Goal: Download file/media

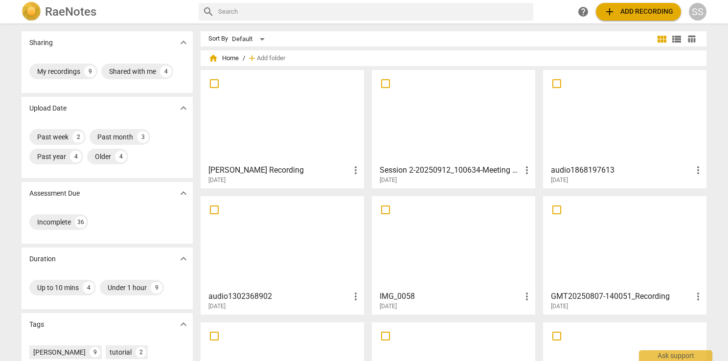
click at [422, 116] on div at bounding box center [453, 116] width 157 height 87
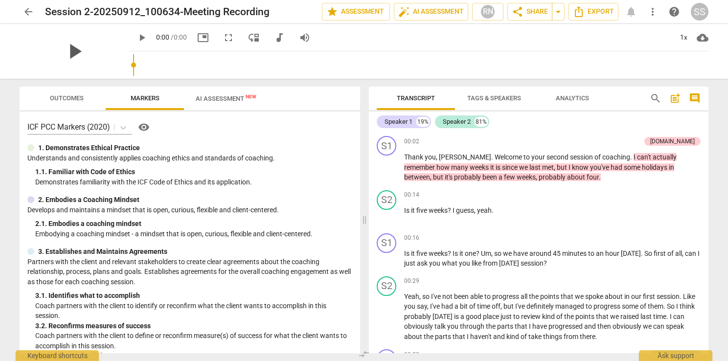
click at [87, 51] on span "play_arrow" at bounding box center [74, 51] width 25 height 25
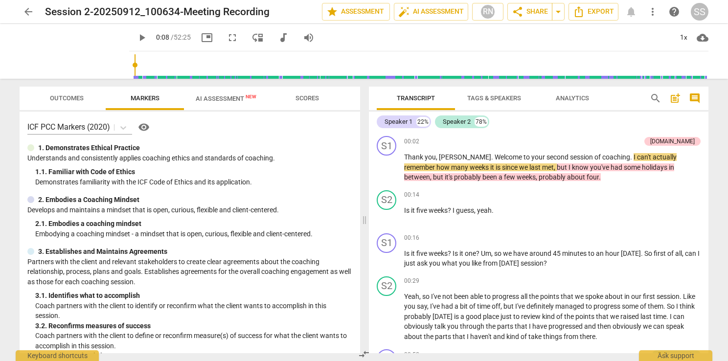
click at [136, 39] on span "play_arrow" at bounding box center [142, 38] width 12 height 12
click at [136, 34] on span "play_arrow" at bounding box center [142, 38] width 12 height 12
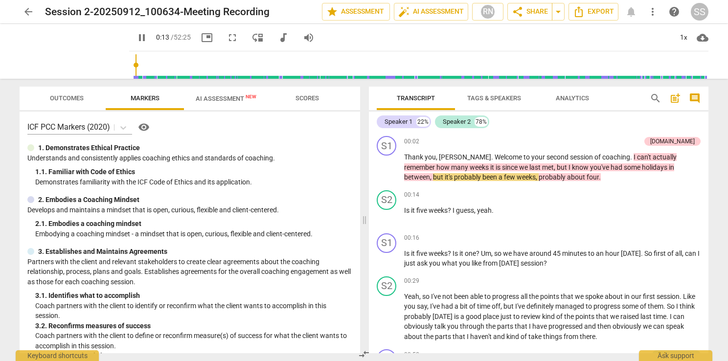
click at [136, 34] on span "pause" at bounding box center [142, 38] width 12 height 12
click at [136, 37] on span "play_arrow" at bounding box center [142, 38] width 12 height 12
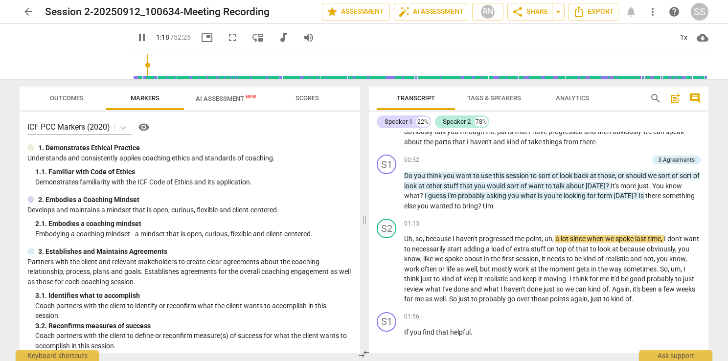
scroll to position [196, 0]
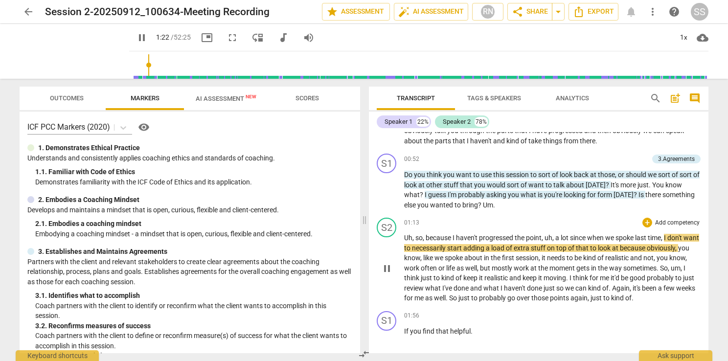
click at [384, 266] on span "pause" at bounding box center [387, 269] width 12 height 12
type input "83"
click at [559, 13] on span "arrow_drop_down" at bounding box center [559, 12] width 12 height 12
click at [585, 13] on span "Export" at bounding box center [593, 12] width 41 height 12
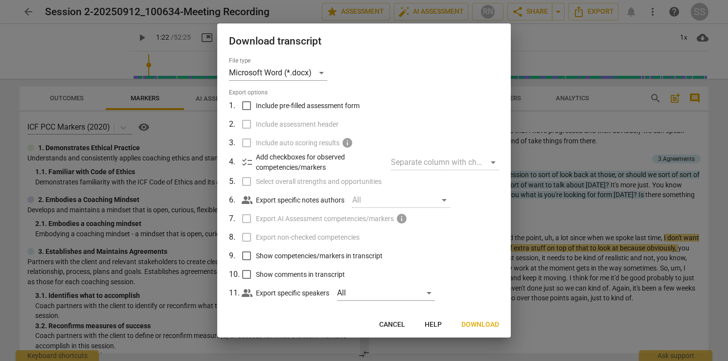
click at [269, 256] on span "Show competencies/markers in transcript" at bounding box center [319, 256] width 127 height 10
click at [256, 256] on input "Show competencies/markers in transcript" at bounding box center [246, 256] width 19 height 19
checkbox input "true"
click at [482, 324] on span "Download" at bounding box center [481, 325] width 38 height 10
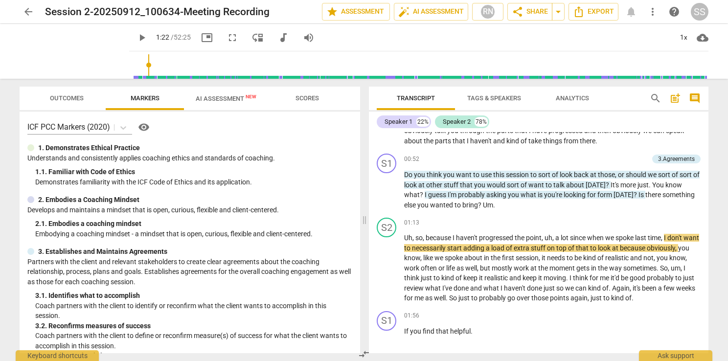
click at [136, 37] on span "play_arrow" at bounding box center [142, 38] width 12 height 12
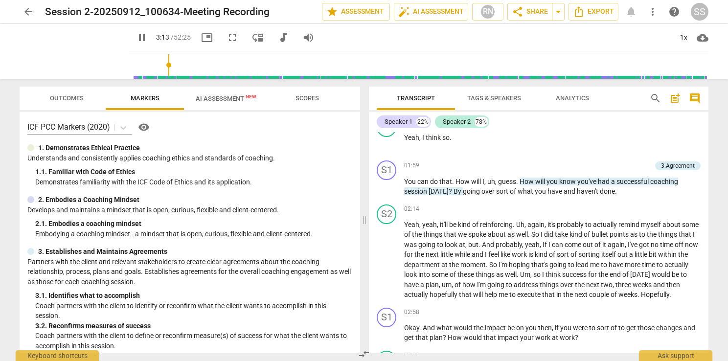
scroll to position [676, 0]
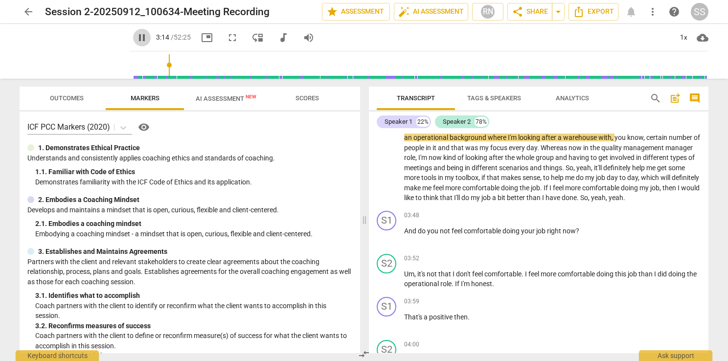
click at [136, 40] on span "pause" at bounding box center [142, 38] width 12 height 12
click at [223, 96] on span "AI Assessment New" at bounding box center [226, 98] width 61 height 7
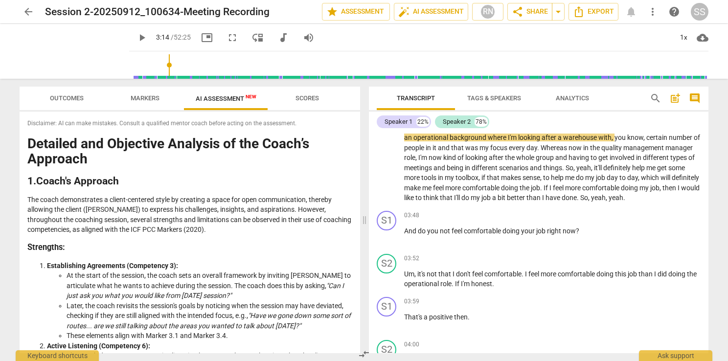
click at [157, 100] on span "Markers" at bounding box center [145, 97] width 29 height 7
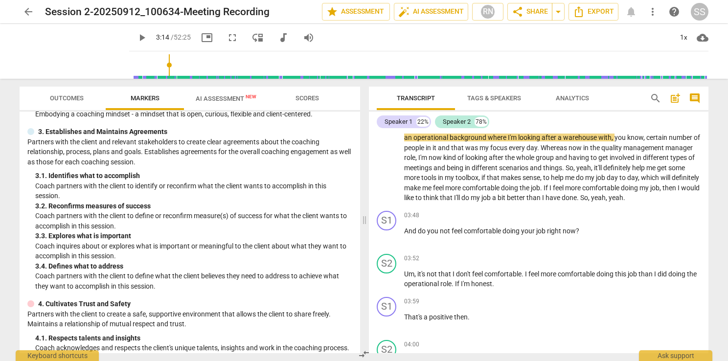
scroll to position [147, 0]
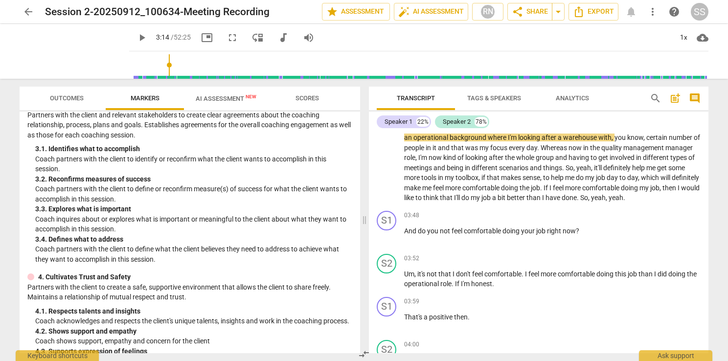
click at [63, 93] on span "Outcomes" at bounding box center [66, 98] width 57 height 13
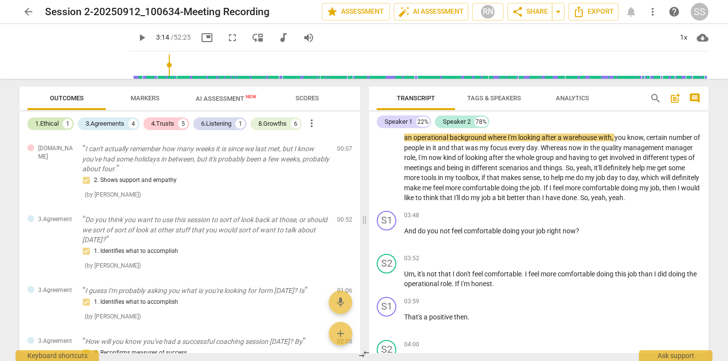
click at [48, 123] on div "1.Ethical" at bounding box center [46, 124] width 23 height 10
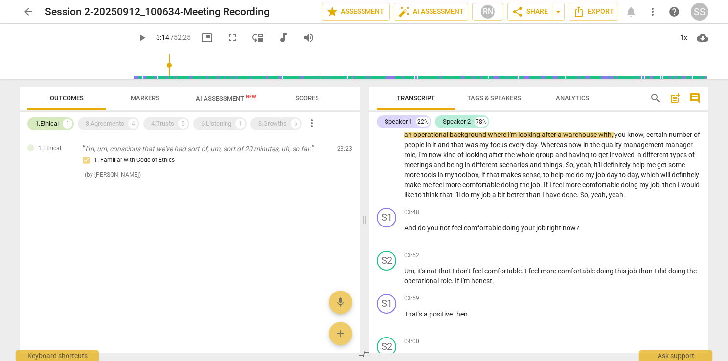
scroll to position [673, 0]
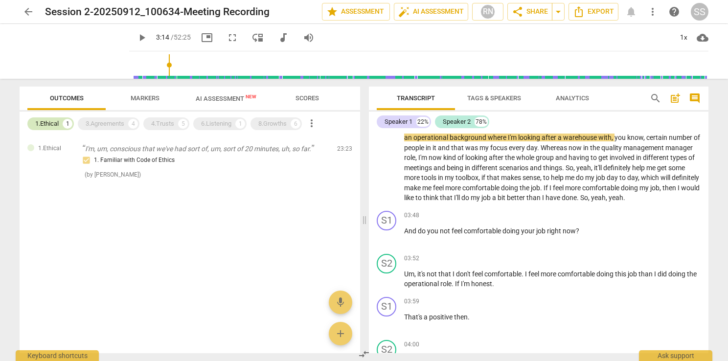
click at [59, 123] on div "1.Ethical" at bounding box center [46, 124] width 23 height 10
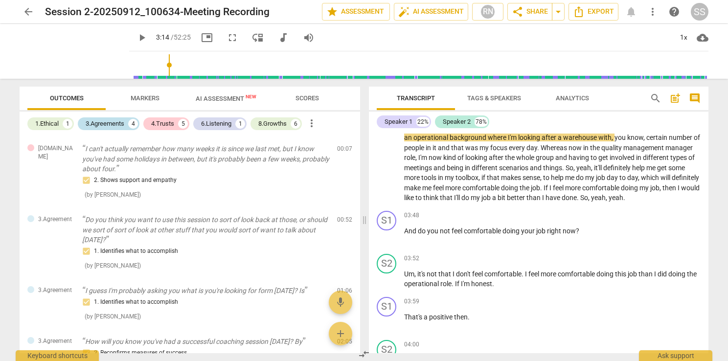
click at [99, 122] on div "3.Agreements" at bounding box center [105, 124] width 39 height 10
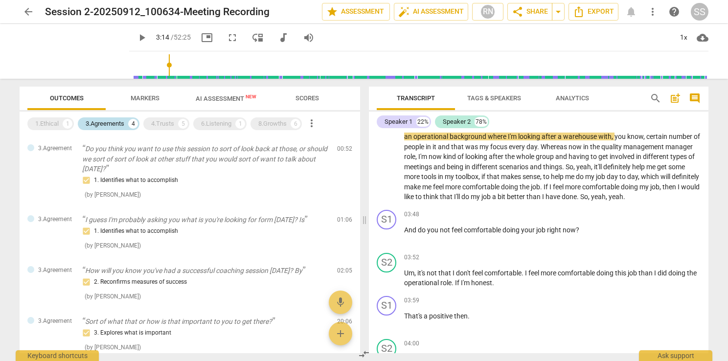
scroll to position [675, 0]
click at [231, 96] on span "AI Assessment New" at bounding box center [226, 98] width 61 height 7
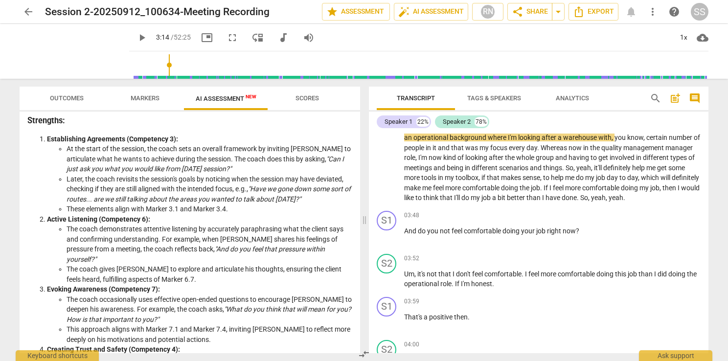
scroll to position [98, 0]
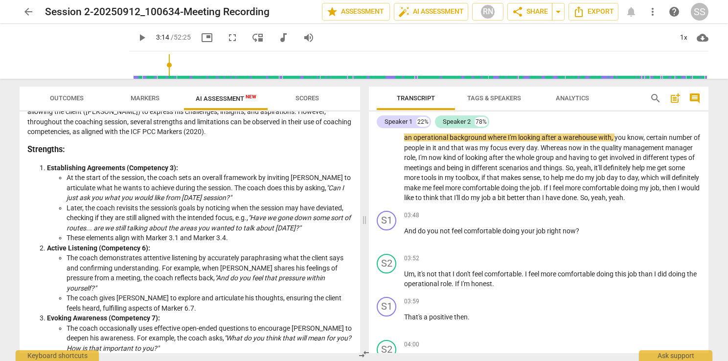
click at [136, 35] on span "play_arrow" at bounding box center [142, 38] width 12 height 12
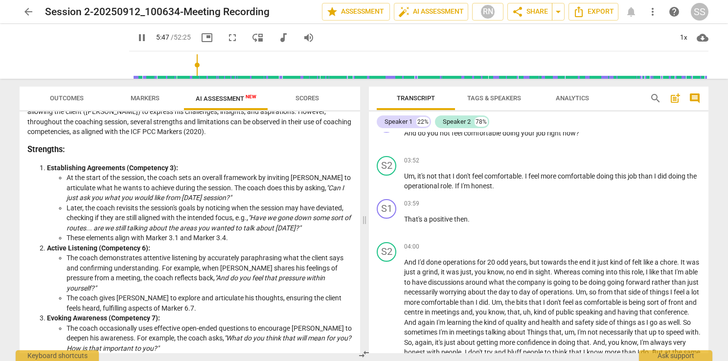
scroll to position [997, 0]
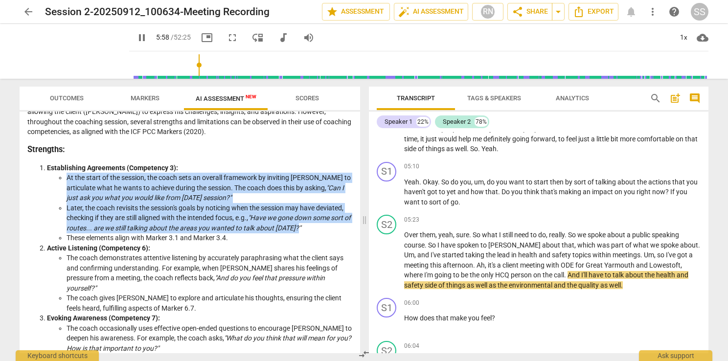
drag, startPoint x: 307, startPoint y: 228, endPoint x: 67, endPoint y: 179, distance: 245.3
click at [67, 179] on ul "At the start of the session, the coach sets an overall framework by inviting [P…" at bounding box center [199, 208] width 305 height 70
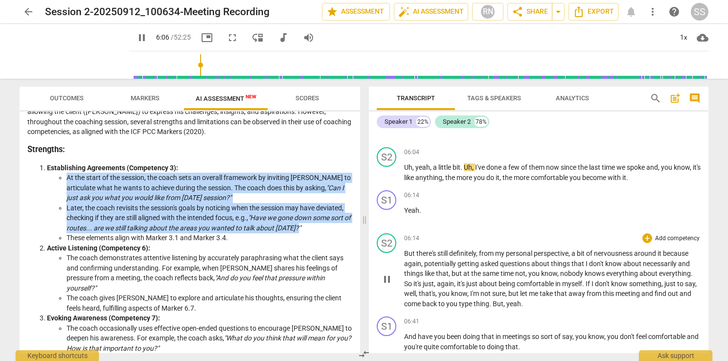
scroll to position [1190, 0]
click at [268, 224] on em ""Have we gone down some sort of routes... are we still talking about the areas …" at bounding box center [209, 223] width 284 height 18
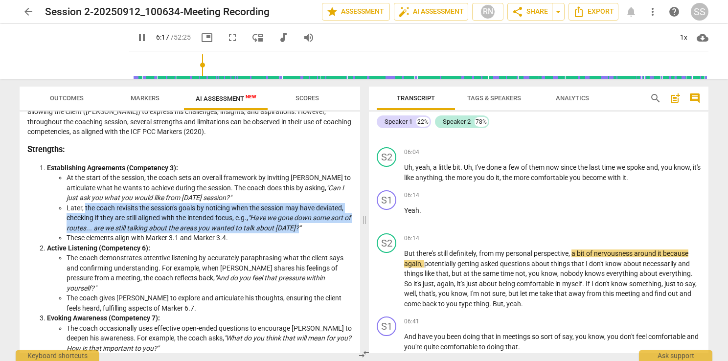
drag, startPoint x: 306, startPoint y: 228, endPoint x: 85, endPoint y: 212, distance: 221.8
click at [85, 212] on li "Later, the coach revisits the session's goals by noticing when the session may …" at bounding box center [210, 218] width 286 height 30
copy li "the coach revisits the session's goals by noticing when the session may have de…"
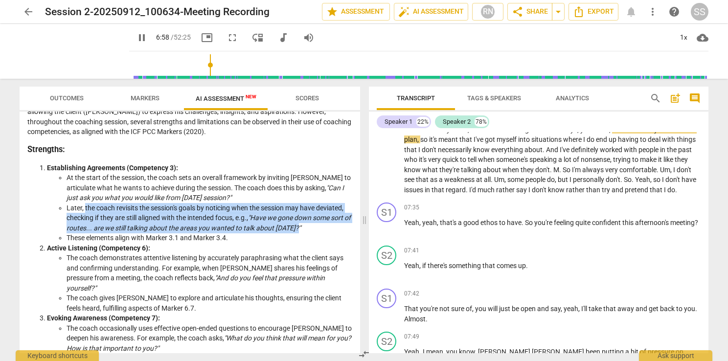
click at [58, 96] on span "Outcomes" at bounding box center [67, 97] width 34 height 7
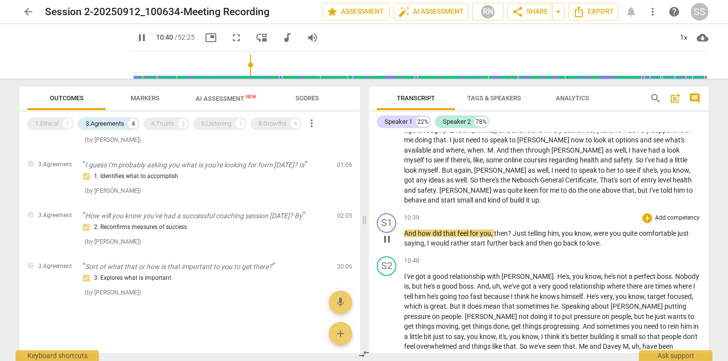
scroll to position [2277, 0]
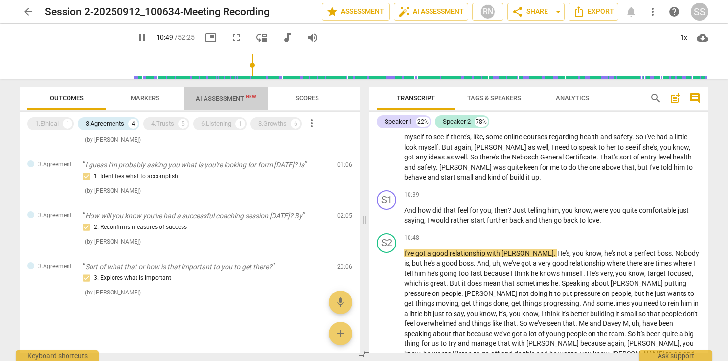
click at [227, 97] on span "AI Assessment New" at bounding box center [226, 98] width 61 height 7
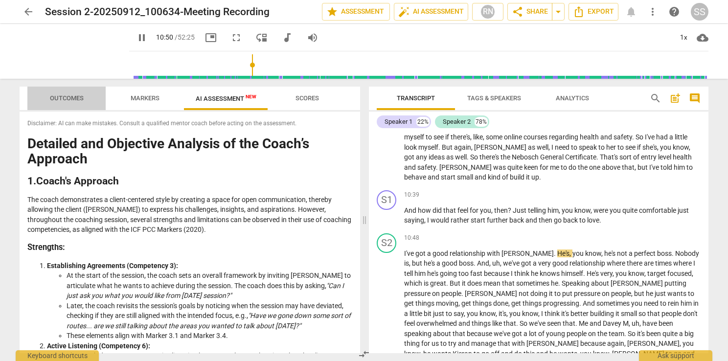
click at [64, 99] on span "Outcomes" at bounding box center [67, 97] width 34 height 7
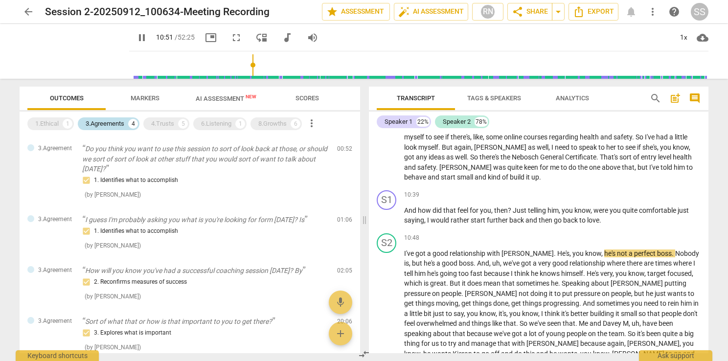
click at [98, 125] on div "3.Agreements" at bounding box center [105, 124] width 39 height 10
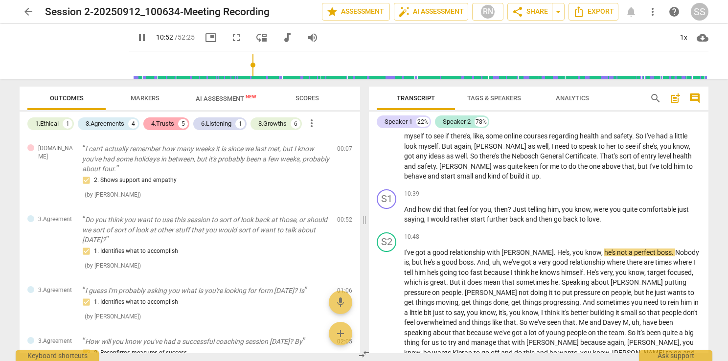
click at [165, 122] on div "4.Trusts" at bounding box center [162, 124] width 23 height 10
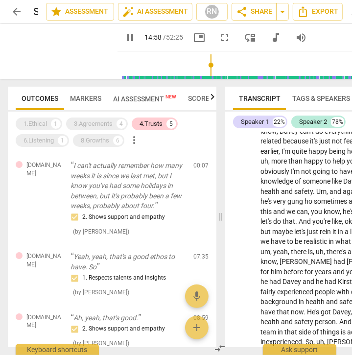
scroll to position [4284, 0]
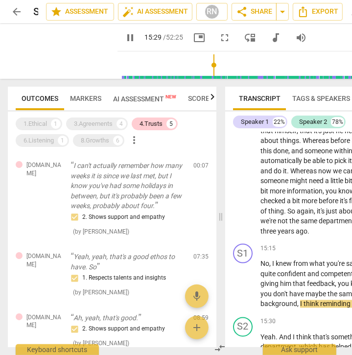
click at [124, 39] on span "pause" at bounding box center [130, 38] width 12 height 12
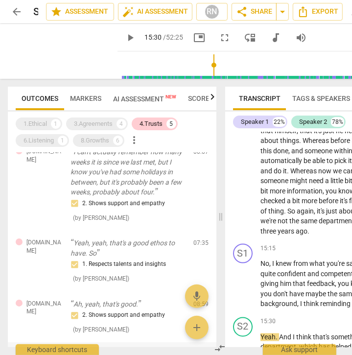
scroll to position [0, 0]
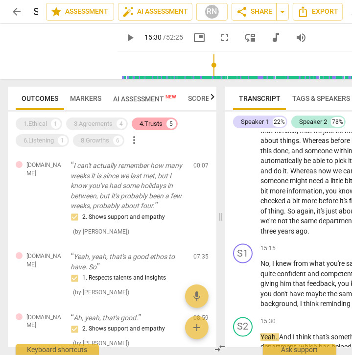
click at [147, 126] on div "4.Trusts" at bounding box center [150, 124] width 23 height 10
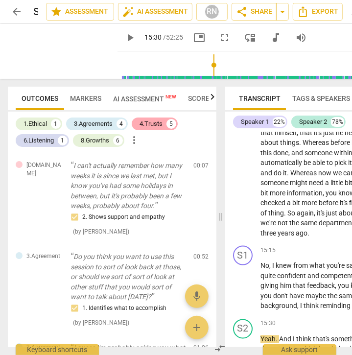
scroll to position [4286, 0]
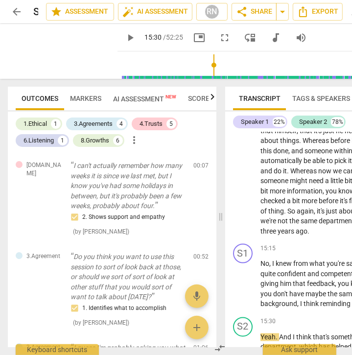
click at [149, 98] on span "AI Assessment New" at bounding box center [144, 99] width 63 height 8
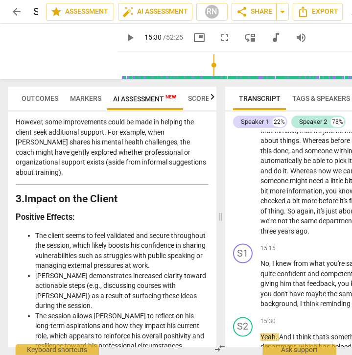
scroll to position [1395, 0]
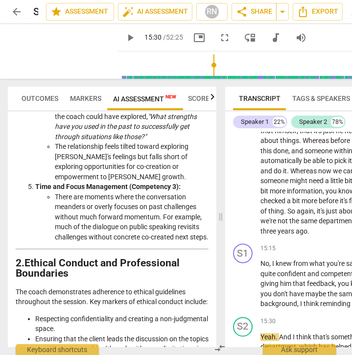
click at [190, 109] on button "Scores" at bounding box center [200, 98] width 37 height 23
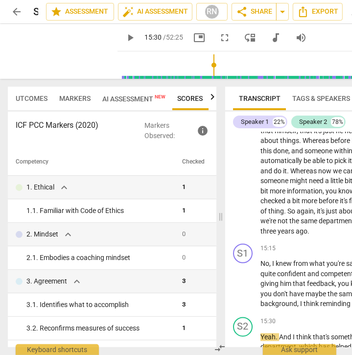
scroll to position [0, 12]
click at [188, 101] on span "Scores" at bounding box center [188, 98] width 25 height 8
click at [26, 90] on button "Outcomes" at bounding box center [28, 98] width 48 height 23
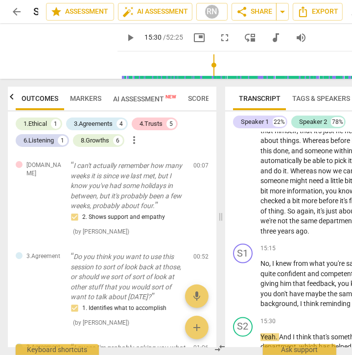
scroll to position [0, 0]
click at [45, 142] on div "6.Listening" at bounding box center [38, 141] width 30 height 10
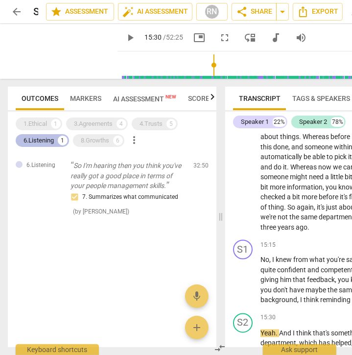
scroll to position [4282, 0]
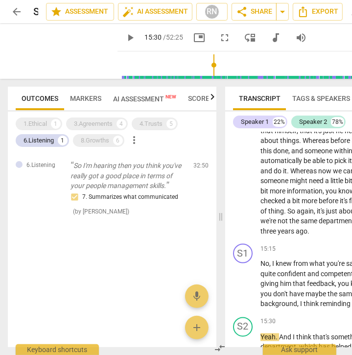
click at [124, 35] on span "play_arrow" at bounding box center [130, 38] width 12 height 12
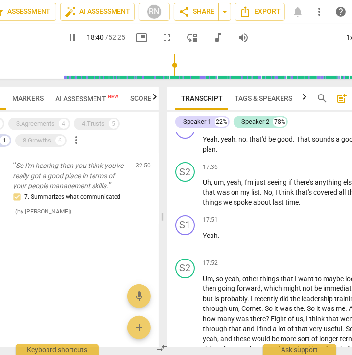
scroll to position [5369, 0]
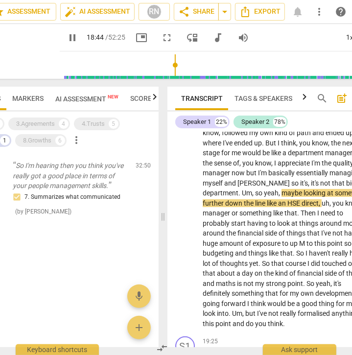
click at [67, 38] on span "pause" at bounding box center [73, 38] width 12 height 12
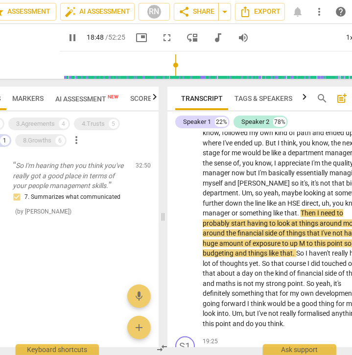
click at [67, 42] on span "pause" at bounding box center [73, 38] width 12 height 12
click at [67, 35] on span "pause" at bounding box center [73, 38] width 12 height 12
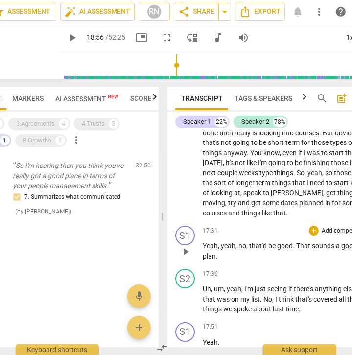
scroll to position [4977, 0]
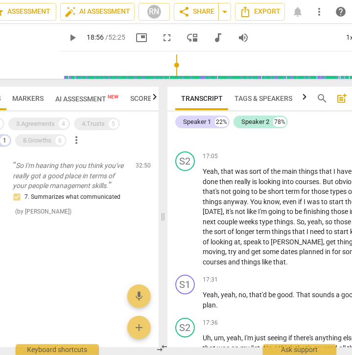
click at [67, 35] on span "play_arrow" at bounding box center [73, 38] width 12 height 12
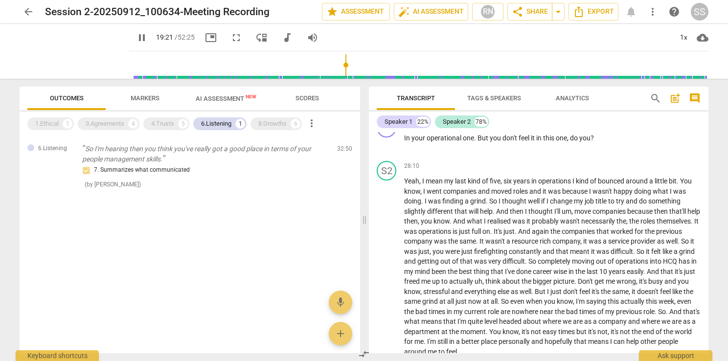
scroll to position [3892, 0]
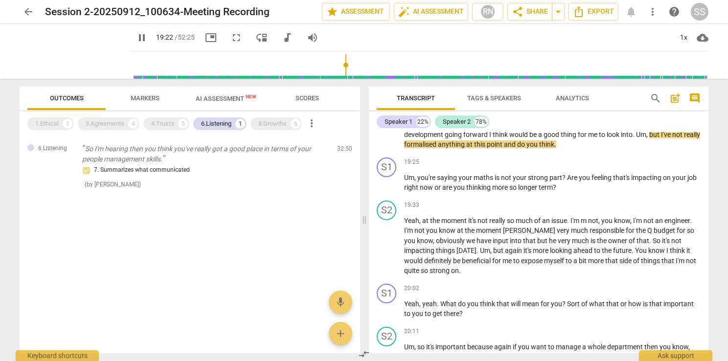
click at [136, 36] on span "pause" at bounding box center [142, 38] width 12 height 12
click at [136, 38] on span "play_arrow" at bounding box center [142, 38] width 12 height 12
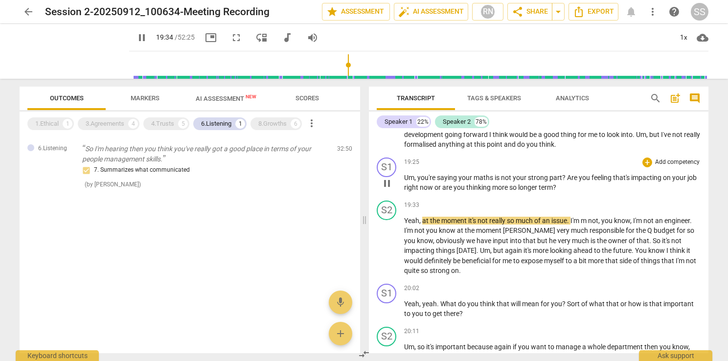
click at [566, 173] on p "Um , you're saying your maths is not your strong part ? Are you feeling that's …" at bounding box center [552, 183] width 297 height 20
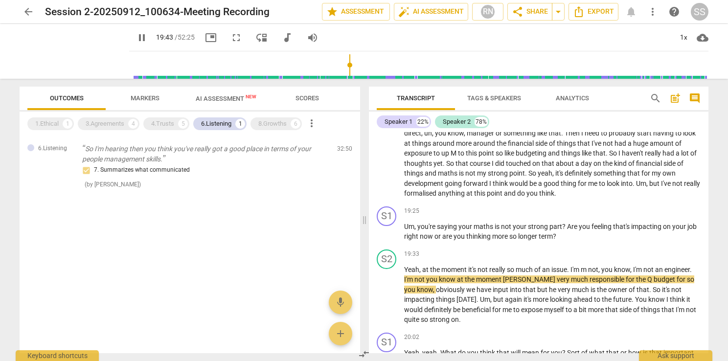
click at [136, 34] on span "pause" at bounding box center [142, 38] width 12 height 12
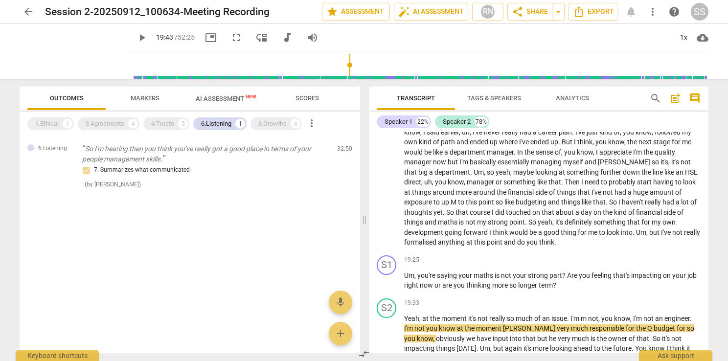
click at [136, 35] on span "play_arrow" at bounding box center [142, 38] width 12 height 12
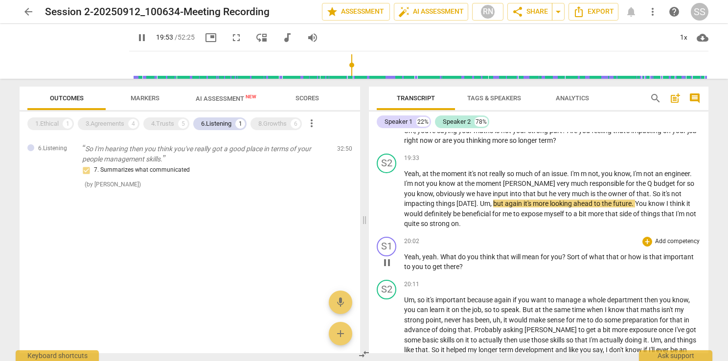
scroll to position [3941, 0]
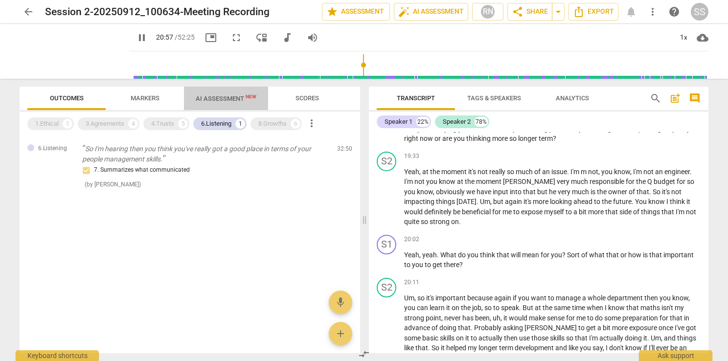
click at [213, 97] on span "AI Assessment New" at bounding box center [226, 98] width 61 height 7
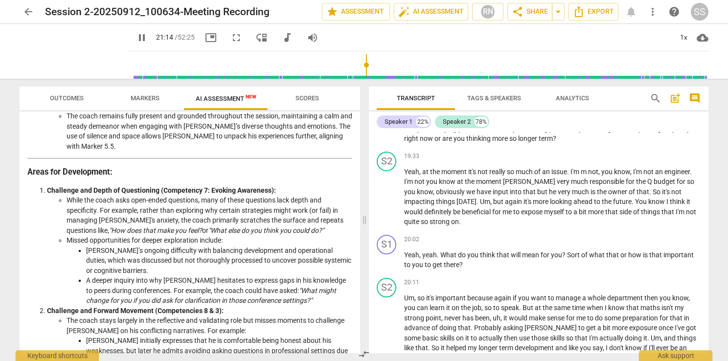
scroll to position [4164, 0]
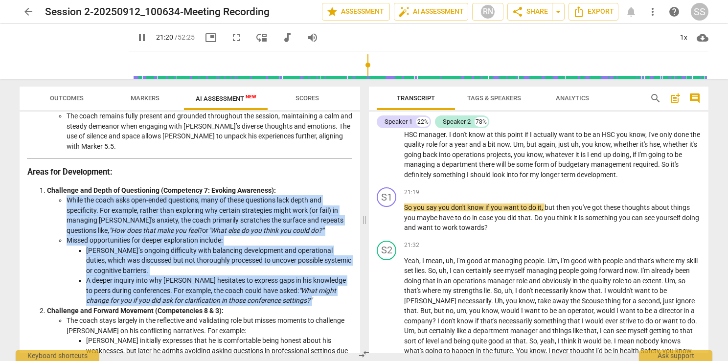
drag, startPoint x: 280, startPoint y: 269, endPoint x: 68, endPoint y: 169, distance: 235.0
click at [68, 195] on ul "While the coach asks open-ended questions, many of these questions lack depth a…" at bounding box center [199, 250] width 305 height 111
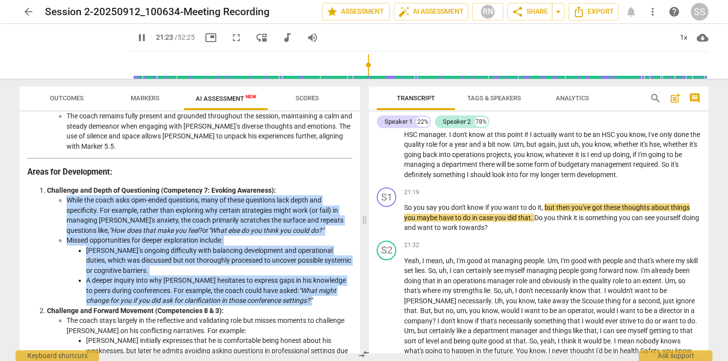
copy ul "While the coach asks open-ended questions, many of these questions lack depth a…"
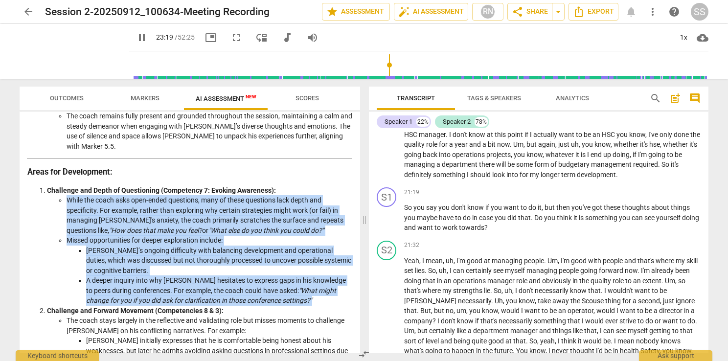
scroll to position [4392, 0]
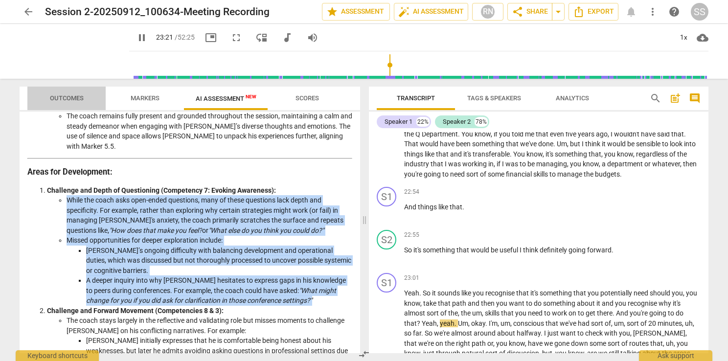
click at [70, 99] on span "Outcomes" at bounding box center [67, 97] width 34 height 7
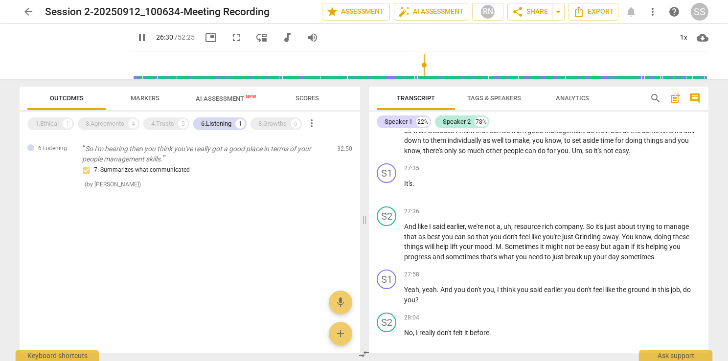
scroll to position [5161, 0]
click at [225, 120] on div "6.Listening" at bounding box center [216, 124] width 30 height 10
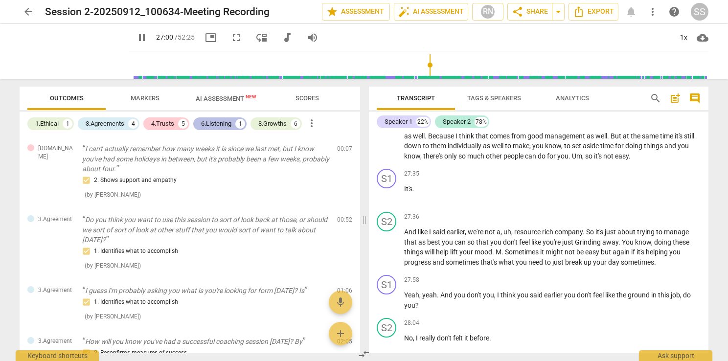
scroll to position [5168, 0]
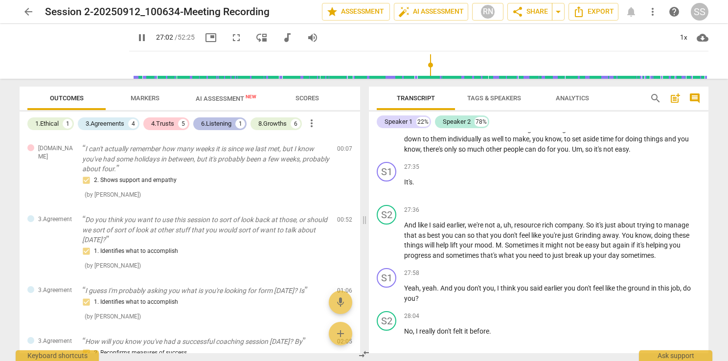
click at [225, 120] on div "6.Listening" at bounding box center [216, 124] width 30 height 10
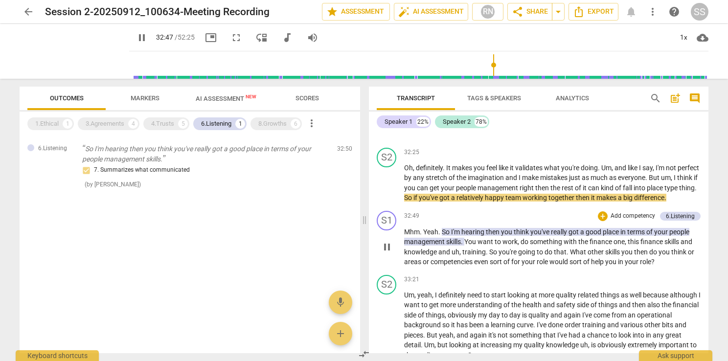
scroll to position [6245, 0]
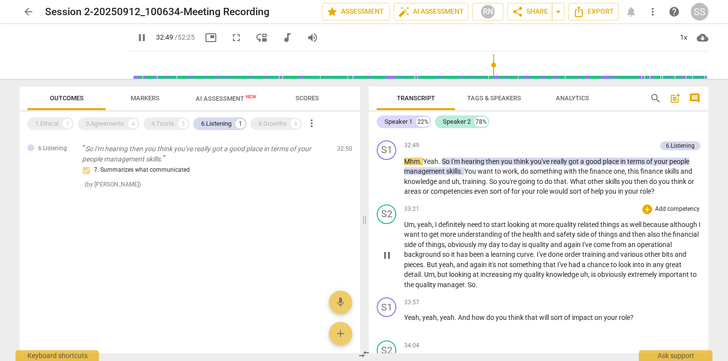
click at [383, 227] on div "play_arrow pause" at bounding box center [391, 255] width 25 height 63
click at [383, 250] on span "pause" at bounding box center [387, 256] width 12 height 12
click at [383, 250] on span "play_arrow" at bounding box center [387, 256] width 12 height 12
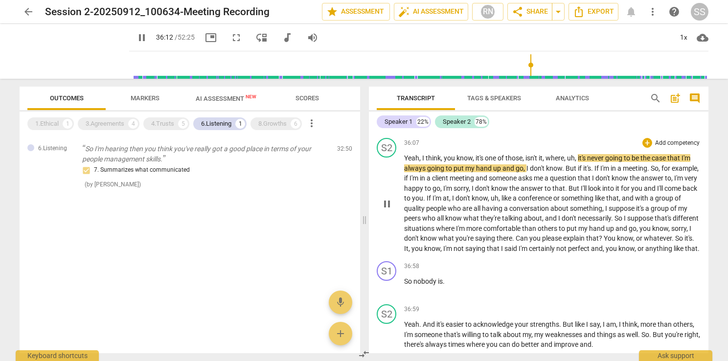
scroll to position [6864, 0]
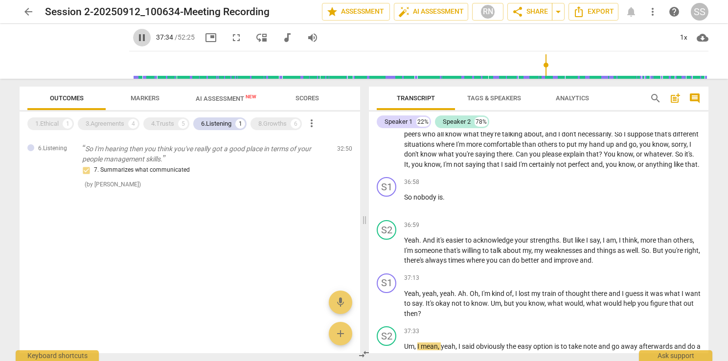
click at [136, 37] on span "pause" at bounding box center [142, 38] width 12 height 12
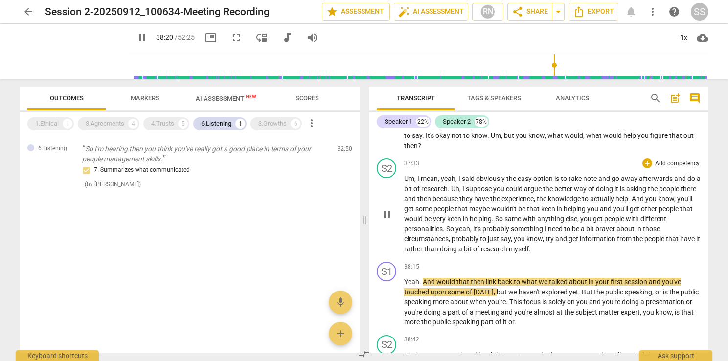
scroll to position [7060, 0]
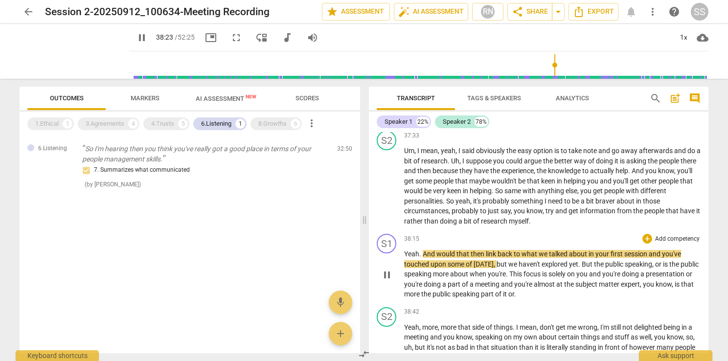
click at [384, 269] on span "pause" at bounding box center [387, 275] width 12 height 12
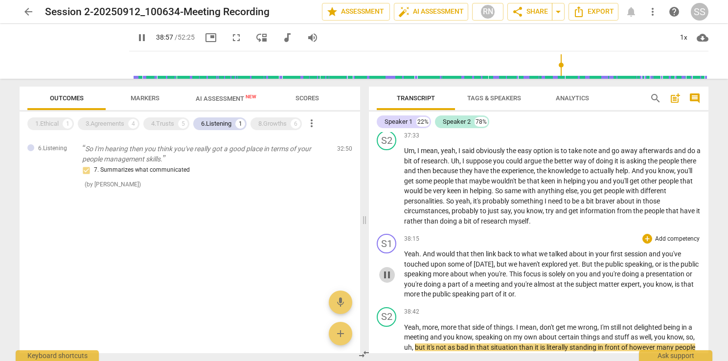
click at [386, 269] on span "pause" at bounding box center [387, 275] width 12 height 12
click at [136, 34] on span "play_arrow" at bounding box center [142, 38] width 12 height 12
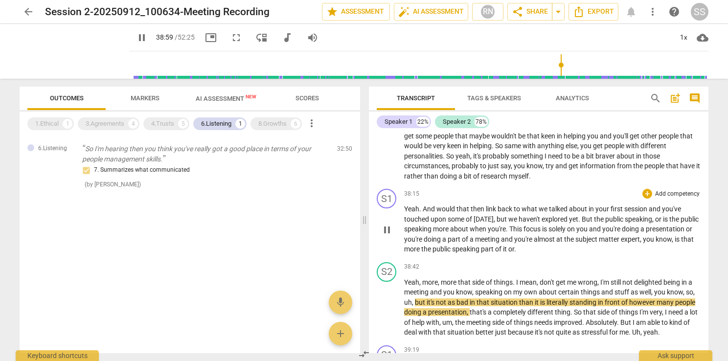
scroll to position [7158, 0]
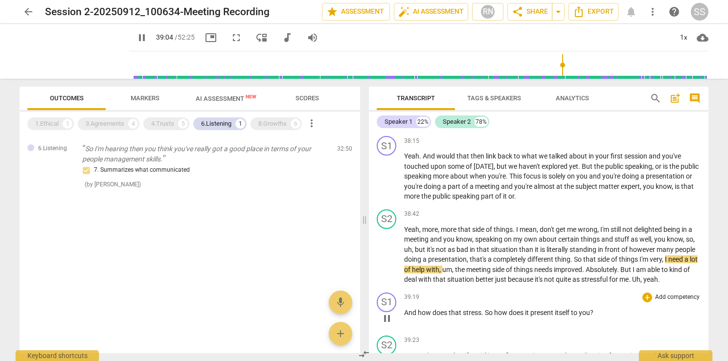
click at [593, 309] on span "?" at bounding box center [591, 313] width 3 height 8
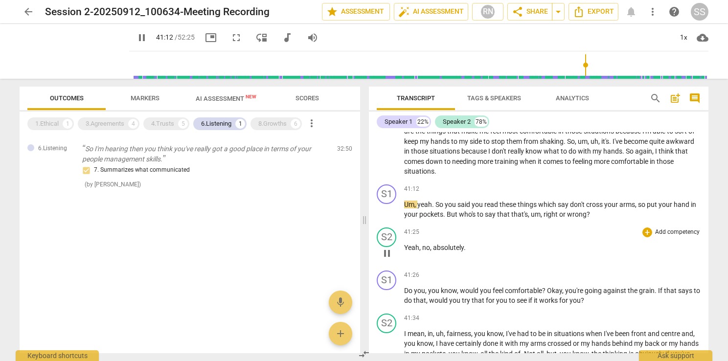
scroll to position [7630, 0]
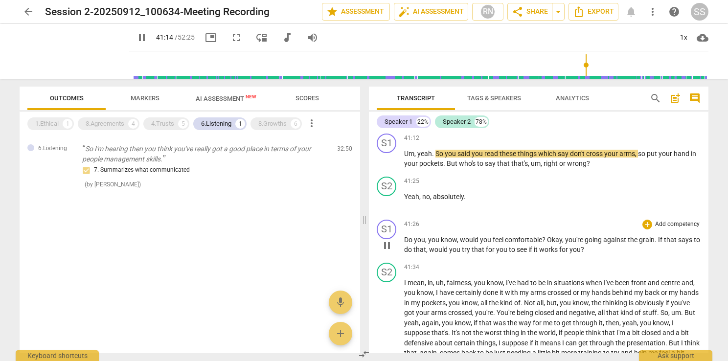
click at [387, 240] on span "pause" at bounding box center [387, 246] width 12 height 12
click at [387, 240] on span "play_arrow" at bounding box center [387, 246] width 12 height 12
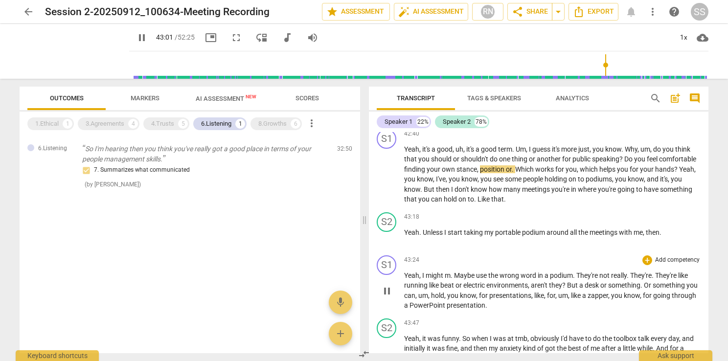
scroll to position [7951, 0]
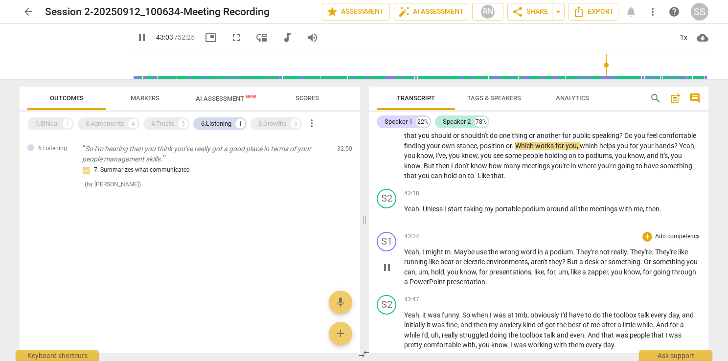
click at [390, 262] on span "pause" at bounding box center [387, 268] width 12 height 12
click at [390, 262] on span "play_arrow" at bounding box center [387, 268] width 12 height 12
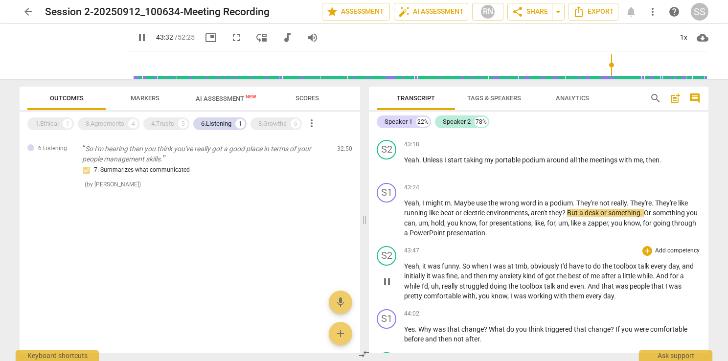
click at [394, 276] on span "pause" at bounding box center [387, 282] width 16 height 12
click at [394, 276] on span "play_arrow" at bounding box center [387, 282] width 16 height 12
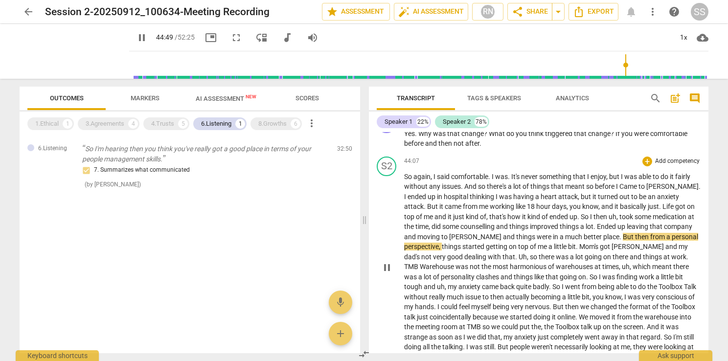
scroll to position [8293, 0]
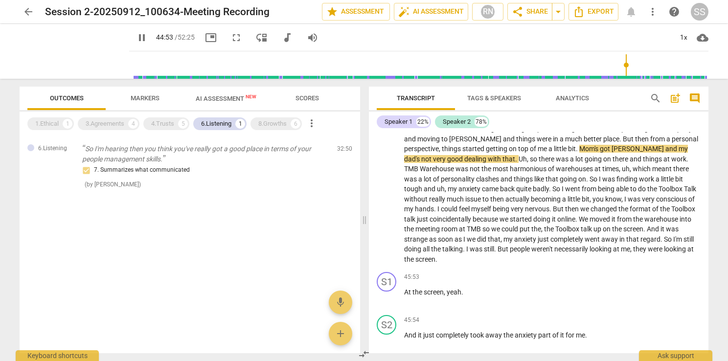
click at [223, 99] on span "AI Assessment New" at bounding box center [226, 98] width 61 height 7
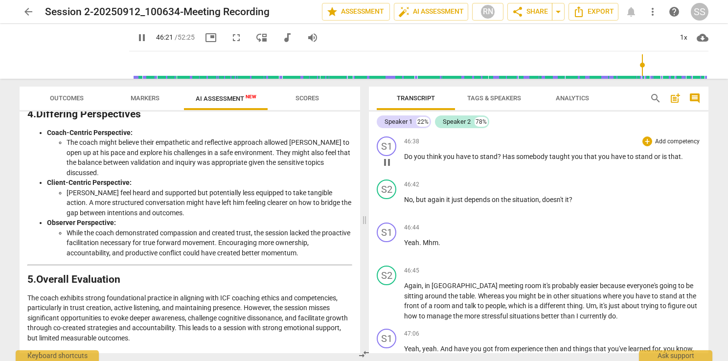
scroll to position [8783, 0]
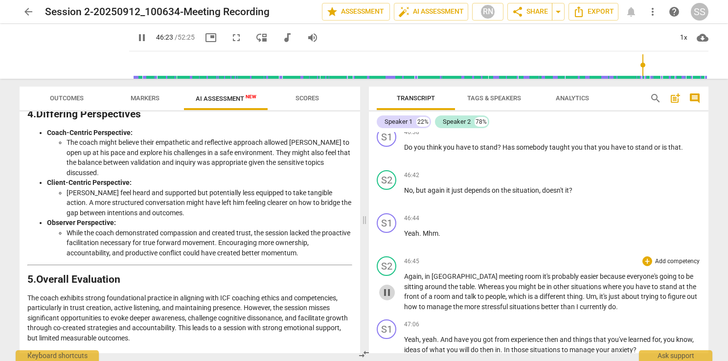
click at [391, 287] on span "pause" at bounding box center [387, 293] width 12 height 12
click at [391, 287] on span "play_arrow" at bounding box center [387, 293] width 12 height 12
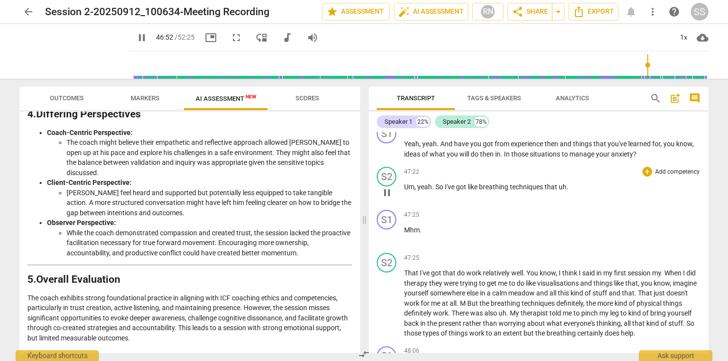
scroll to position [9027, 0]
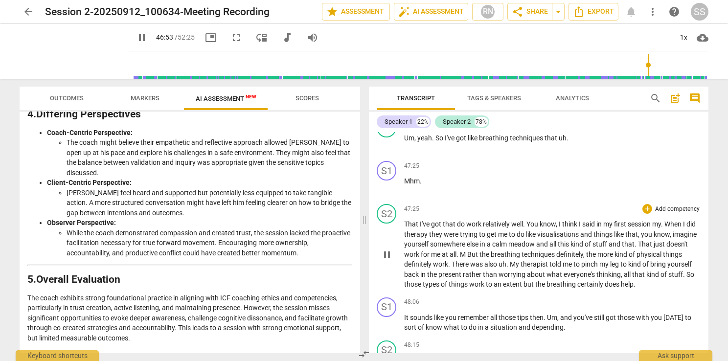
click at [388, 249] on span "pause" at bounding box center [387, 255] width 12 height 12
click at [388, 249] on span "play_arrow" at bounding box center [387, 255] width 12 height 12
click at [67, 95] on span "Outcomes" at bounding box center [67, 97] width 34 height 7
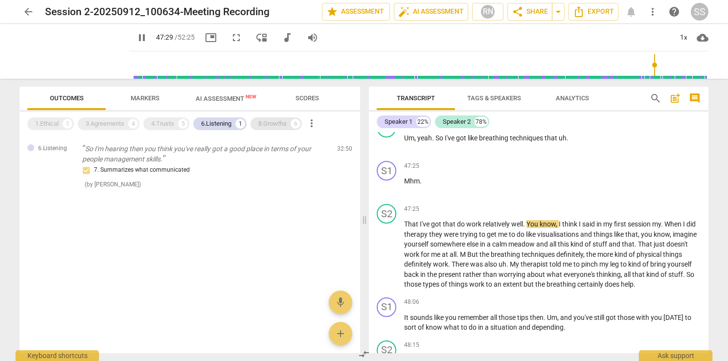
click at [282, 120] on div "8.Growths" at bounding box center [272, 124] width 28 height 10
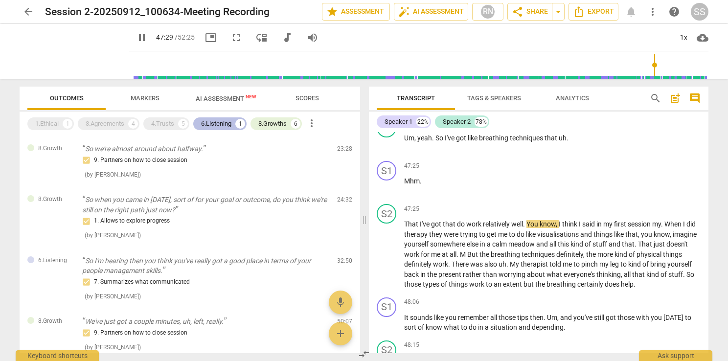
click at [226, 122] on div "6.Listening" at bounding box center [216, 124] width 30 height 10
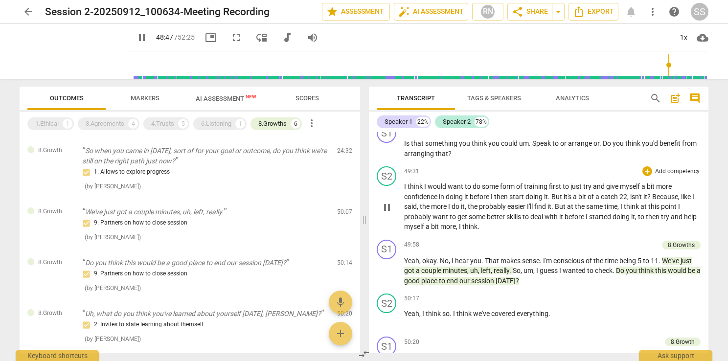
scroll to position [9469, 0]
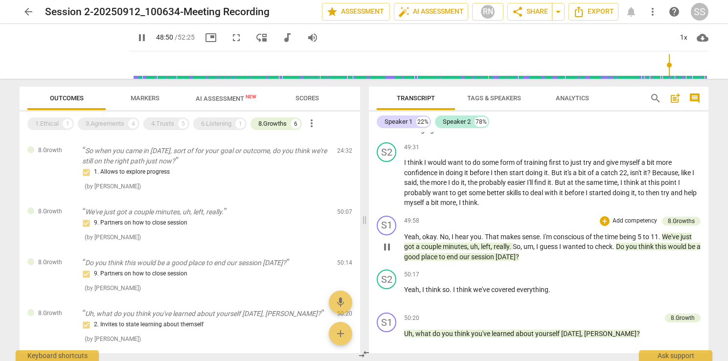
click at [389, 241] on span "pause" at bounding box center [387, 247] width 12 height 12
click at [389, 241] on span "play_arrow" at bounding box center [387, 247] width 12 height 12
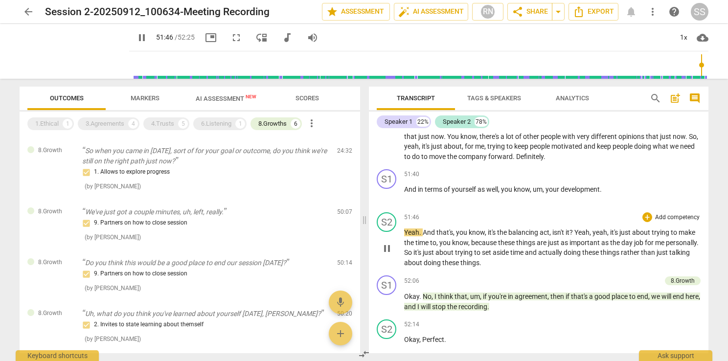
scroll to position [9902, 0]
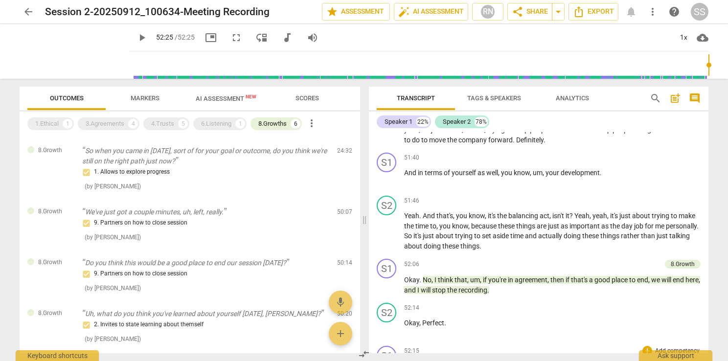
type input "3145"
